Goal: Information Seeking & Learning: Learn about a topic

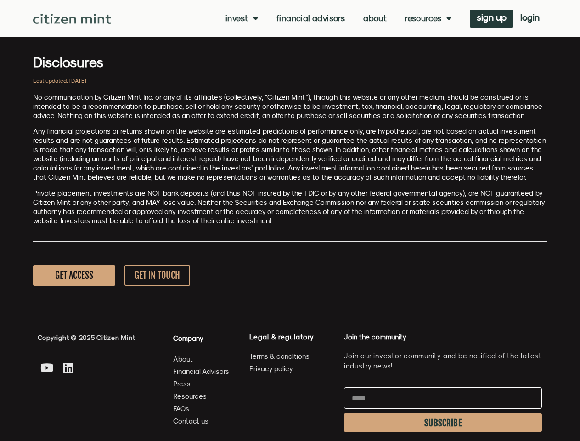
click at [290, 220] on p "Private placement investments are NOT bank deposits (and thus NOT insured by th…" at bounding box center [290, 207] width 514 height 37
click at [241, 18] on link "Invest" at bounding box center [241, 18] width 33 height 9
click at [427, 18] on link "Resources" at bounding box center [428, 18] width 46 height 9
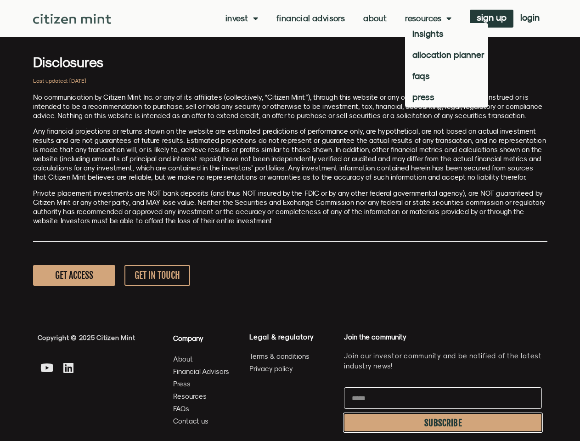
click at [443, 422] on span "SUBSCRIBE" at bounding box center [443, 422] width 38 height 7
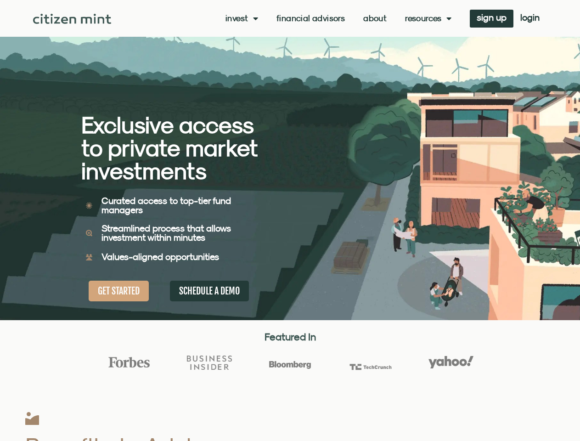
click at [290, 220] on div "Exclusive access to private market investments Exclusive access to private mark…" at bounding box center [185, 160] width 209 height 320
click at [241, 18] on link "Invest" at bounding box center [241, 18] width 33 height 9
click at [427, 18] on link "Resources" at bounding box center [428, 18] width 46 height 9
